Goal: Transaction & Acquisition: Purchase product/service

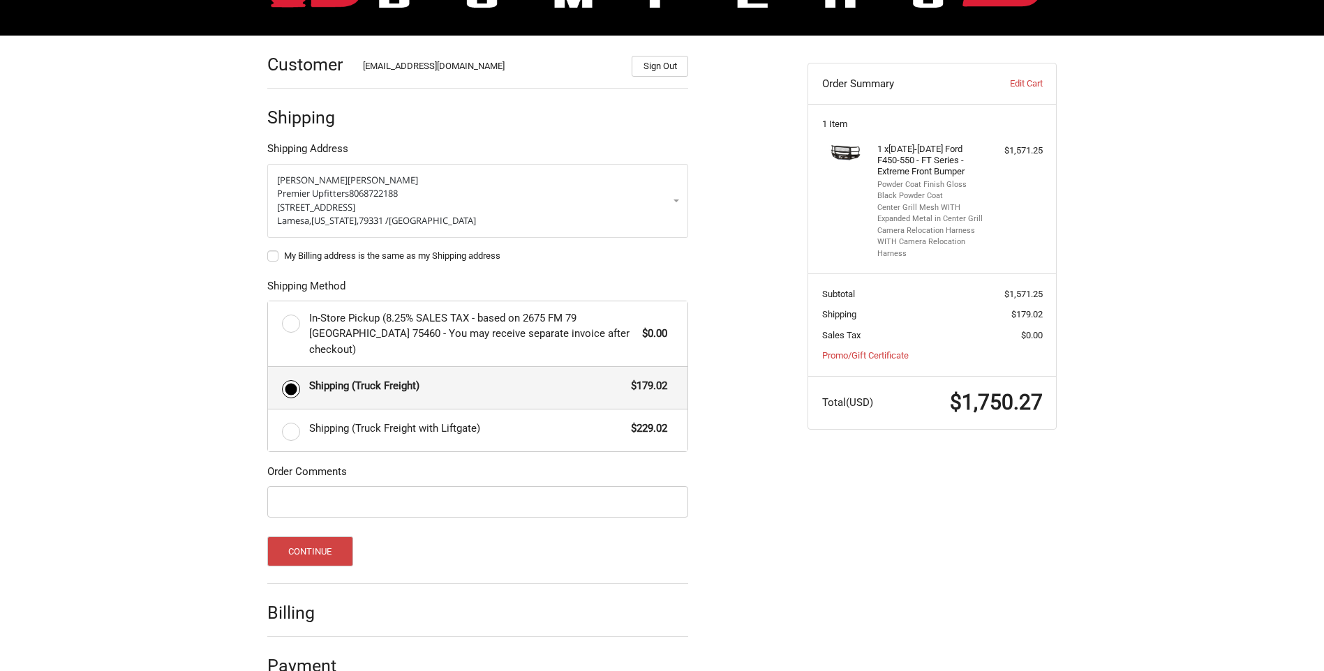
scroll to position [190, 0]
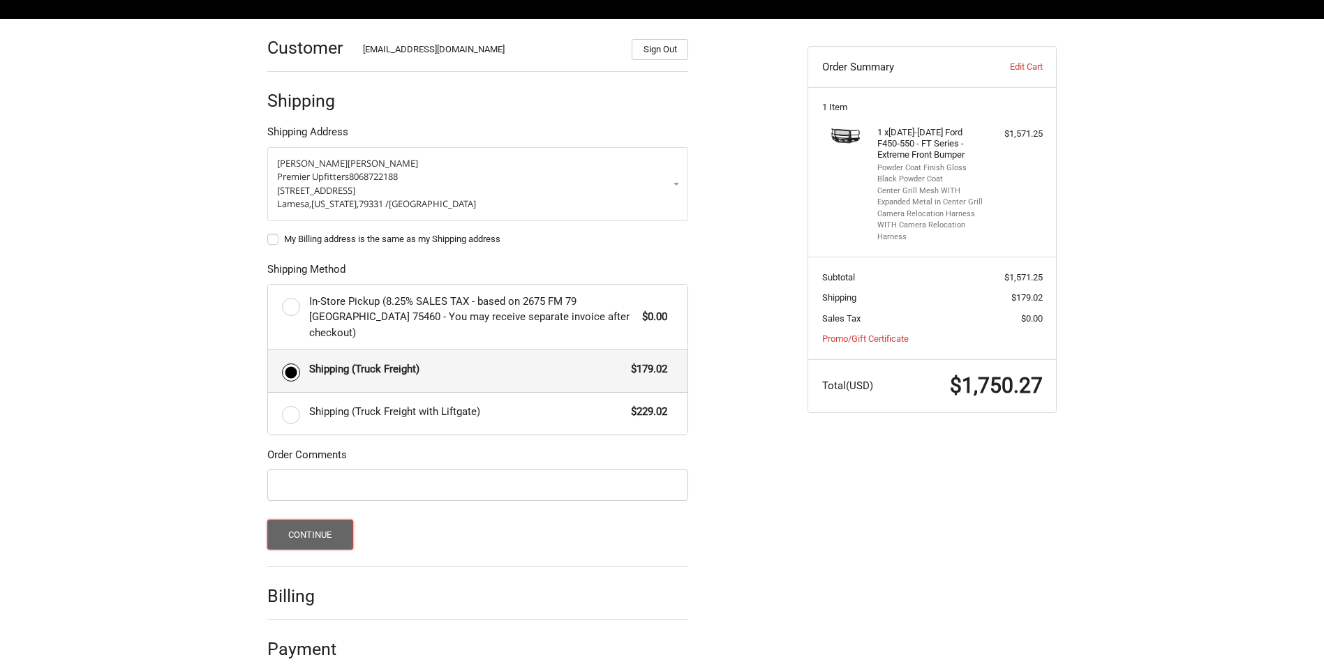
click at [321, 520] on button "Continue" at bounding box center [310, 535] width 86 height 30
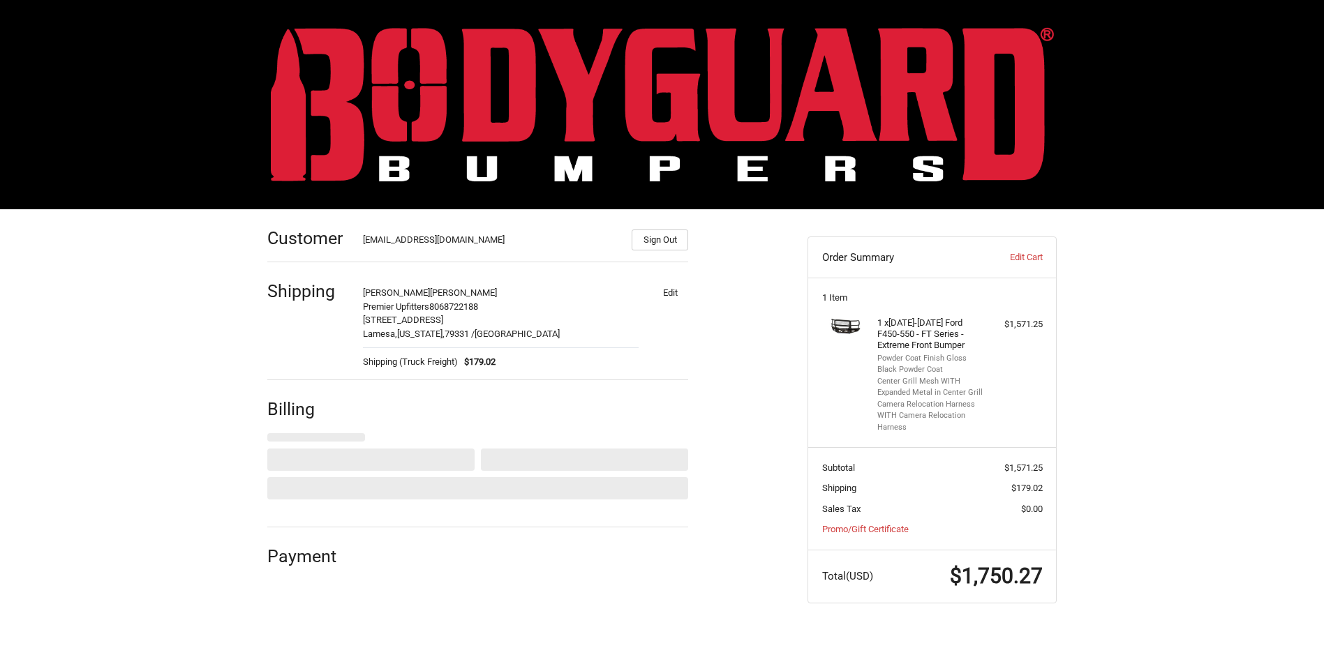
scroll to position [0, 0]
select select "US"
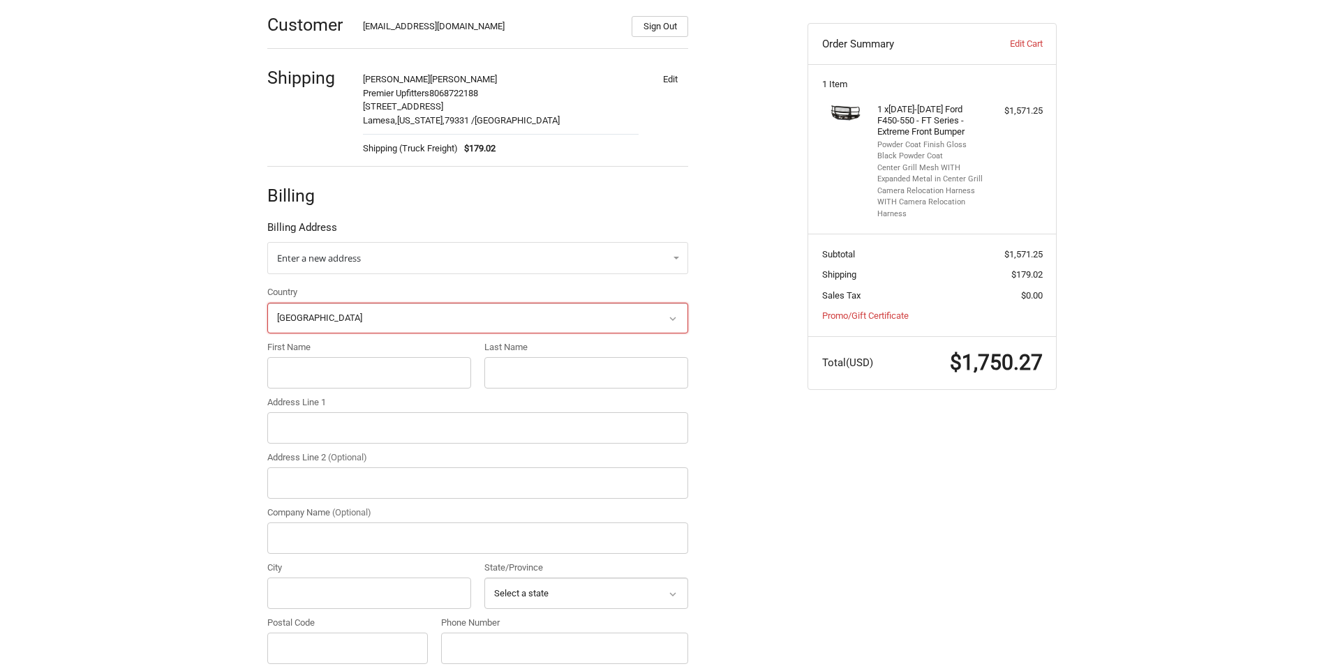
scroll to position [246, 0]
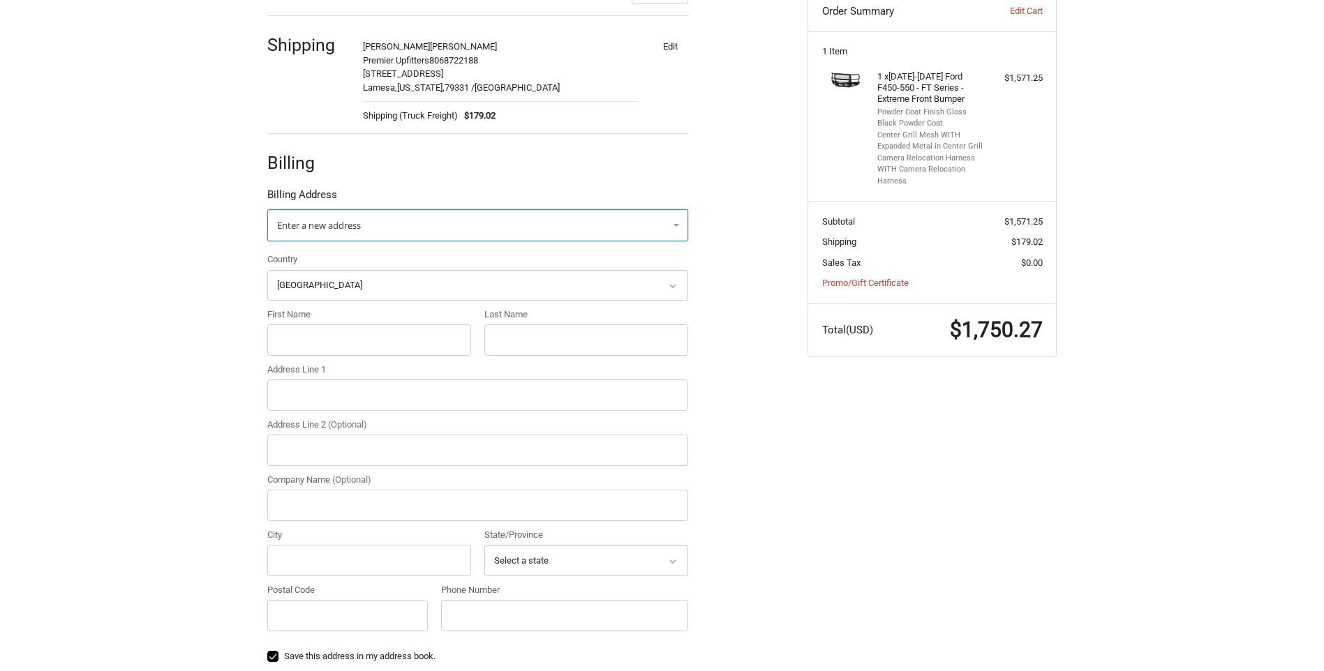
click at [358, 227] on span "Enter a new address" at bounding box center [319, 225] width 84 height 13
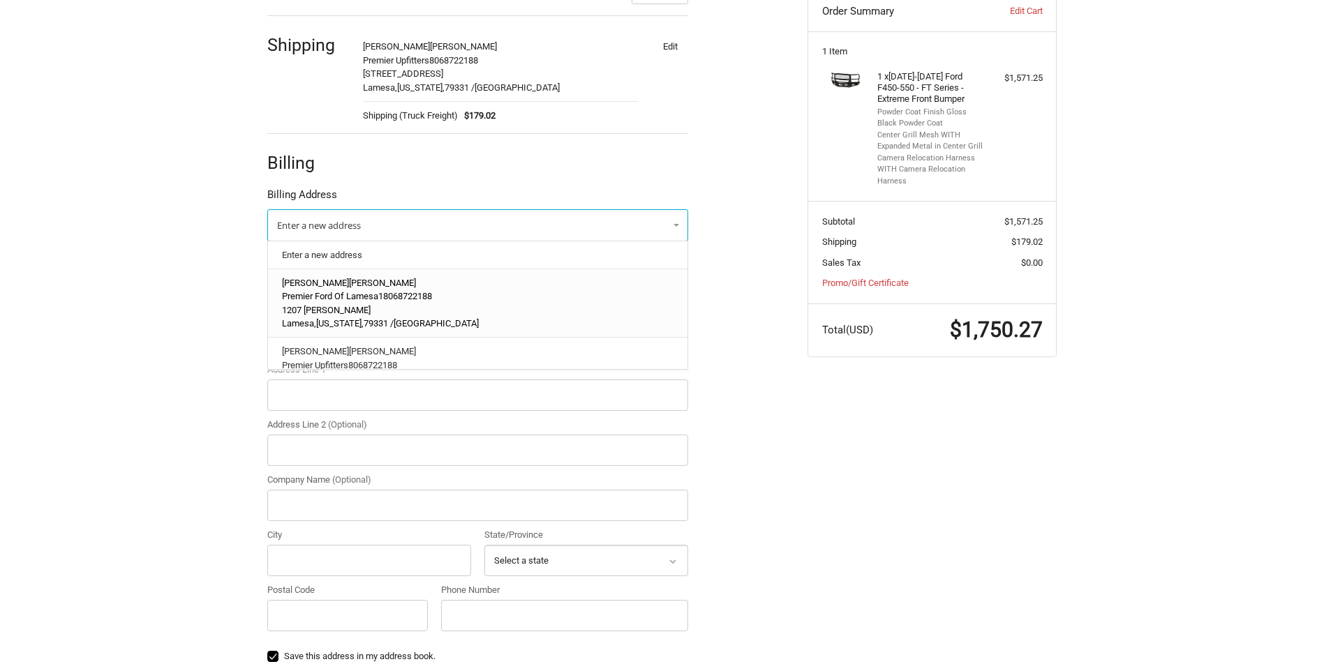
click at [349, 283] on span "[PERSON_NAME]" at bounding box center [382, 283] width 67 height 10
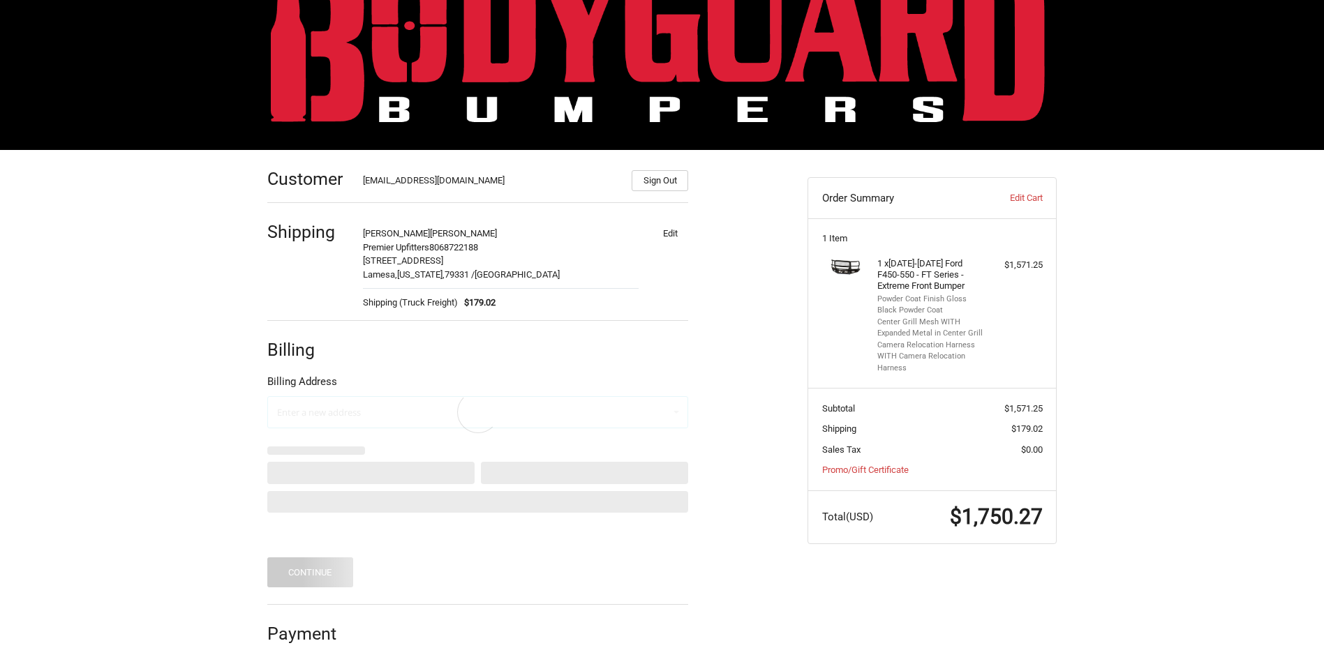
scroll to position [0, 0]
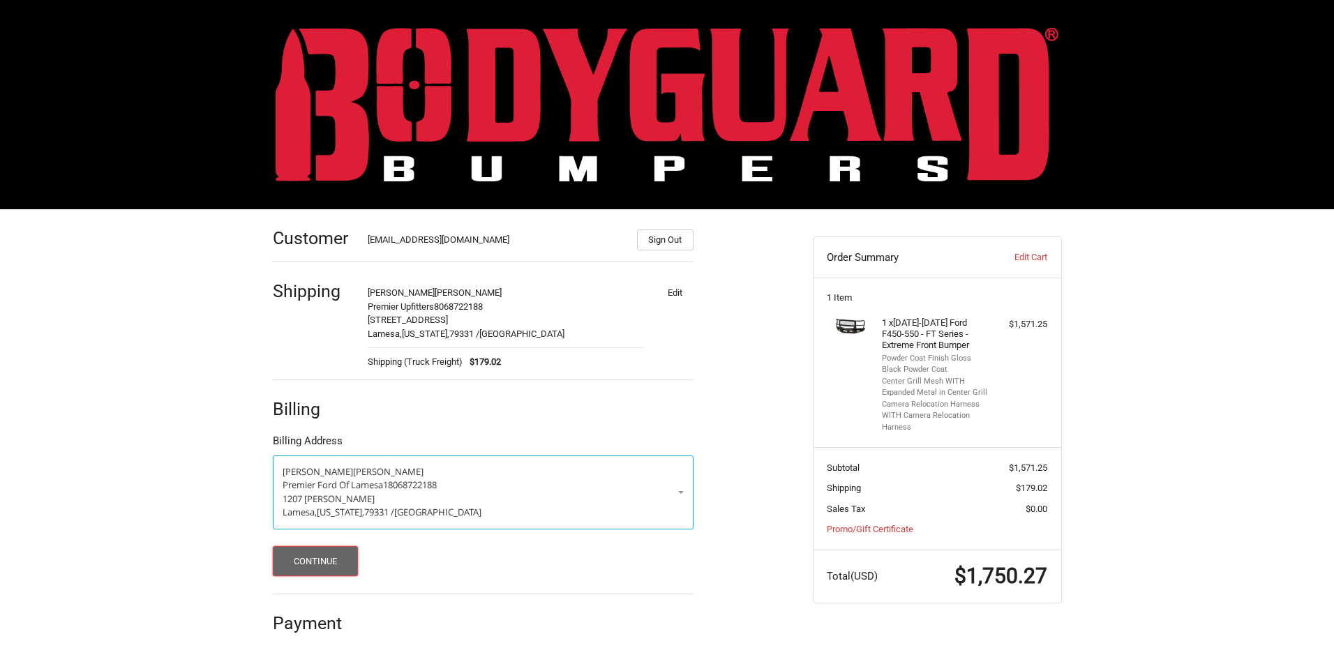
click at [330, 561] on button "Continue" at bounding box center [316, 561] width 86 height 30
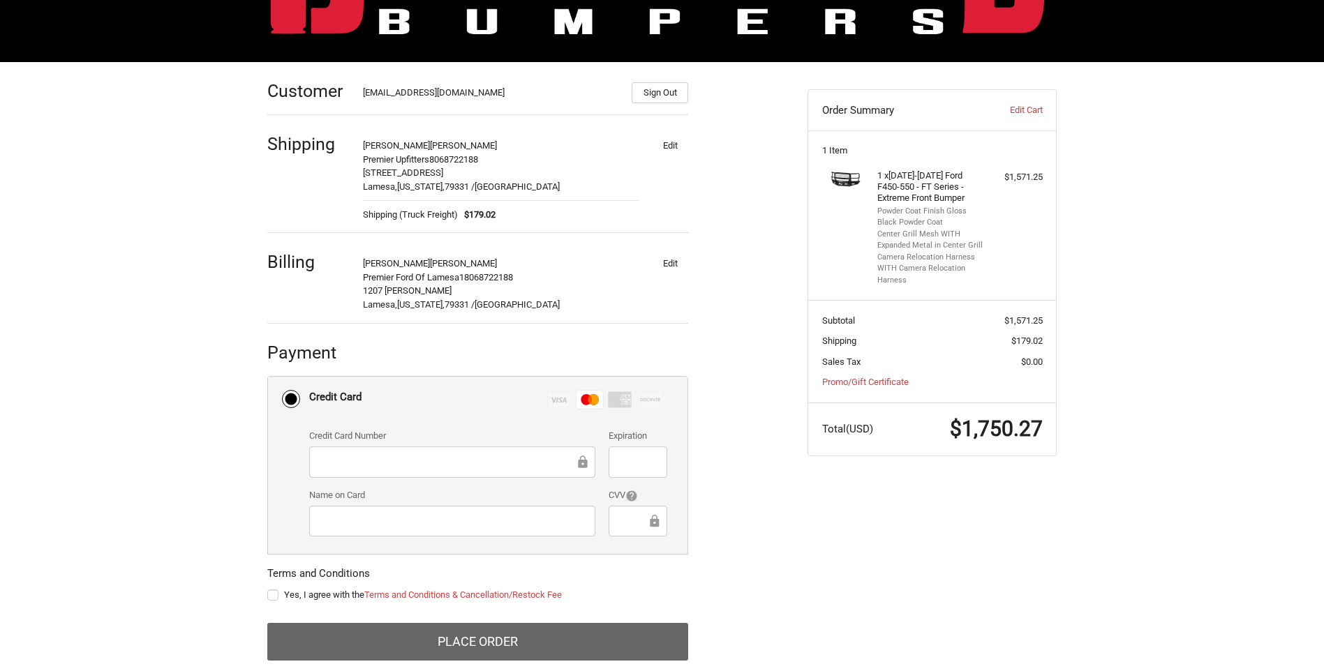
scroll to position [168, 0]
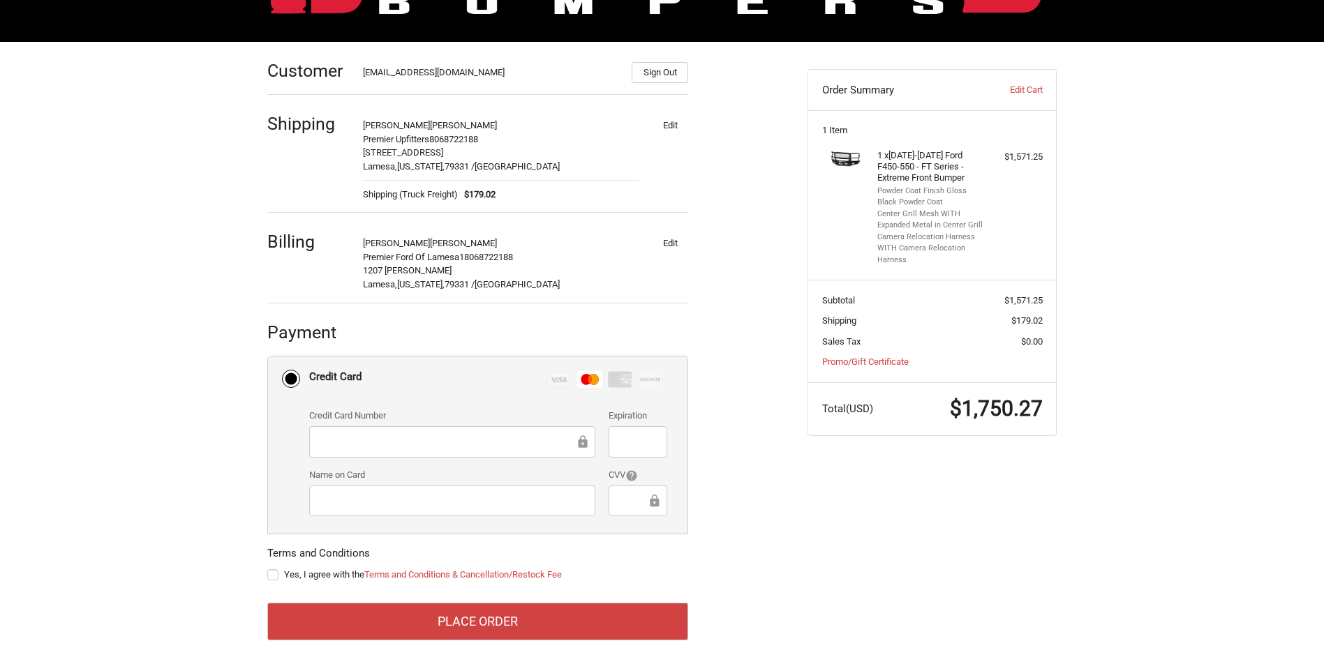
click at [273, 571] on label "Yes, I agree with the Terms and Conditions & Cancellation/Restock Fee" at bounding box center [477, 574] width 421 height 11
click at [268, 569] on input "Yes, I agree with the Terms and Conditions & Cancellation/Restock Fee" at bounding box center [267, 568] width 1 height 1
checkbox input "true"
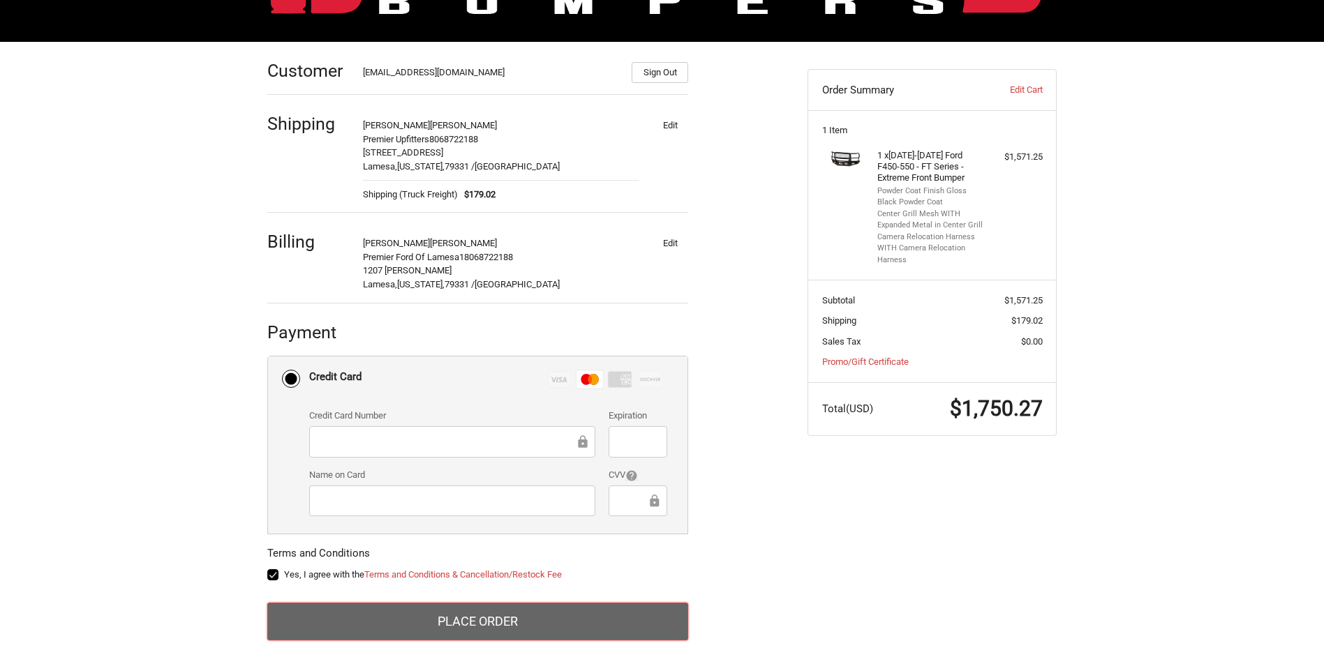
click at [479, 621] on button "Place Order" at bounding box center [477, 622] width 421 height 38
